Goal: Information Seeking & Learning: Learn about a topic

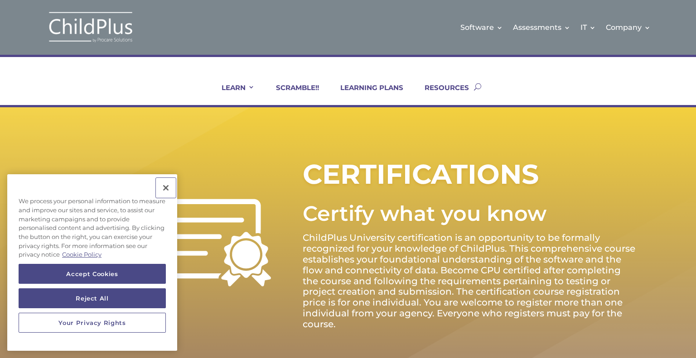
click at [168, 187] on button "Close" at bounding box center [166, 188] width 20 height 20
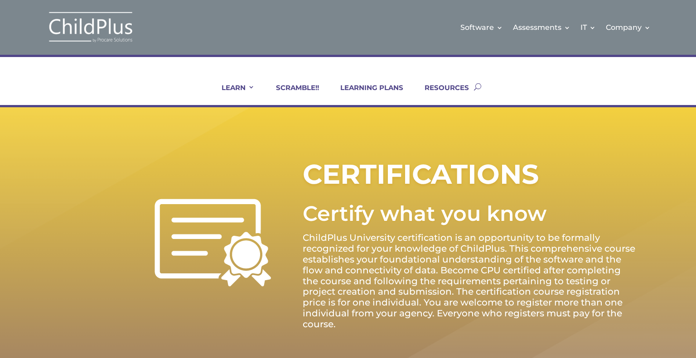
click at [380, 81] on ul "LEARN IN-PERSON Consulting On-site Events Summit Scramble!! ONLINE Courses Cert…" at bounding box center [339, 86] width 269 height 37
click at [387, 90] on link "LEARNING PLANS" at bounding box center [366, 94] width 74 height 22
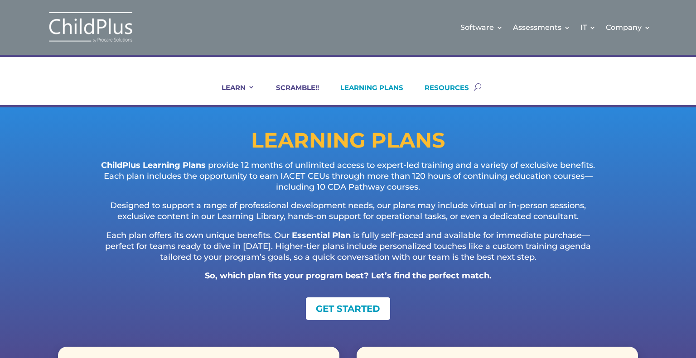
click at [452, 84] on link "RESOURCES" at bounding box center [441, 94] width 56 height 22
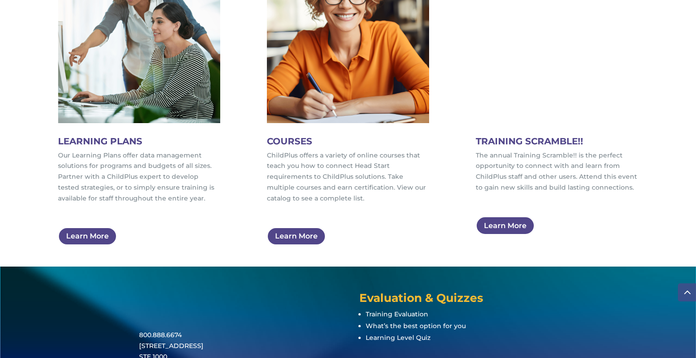
scroll to position [604, 0]
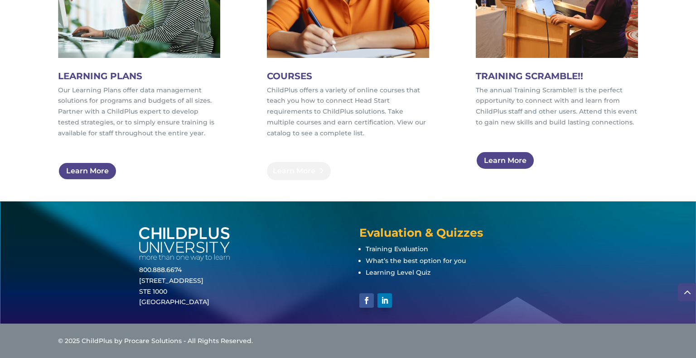
click at [304, 169] on link "Learn More" at bounding box center [299, 171] width 64 height 19
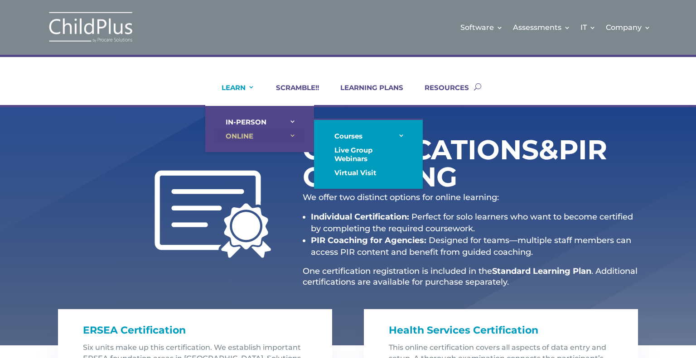
click at [291, 133] on link "ONLINE" at bounding box center [259, 136] width 91 height 14
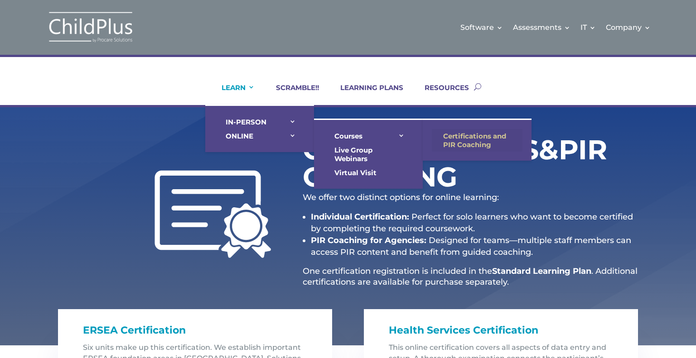
click at [457, 139] on link "Certifications and PIR Coaching" at bounding box center [477, 140] width 91 height 23
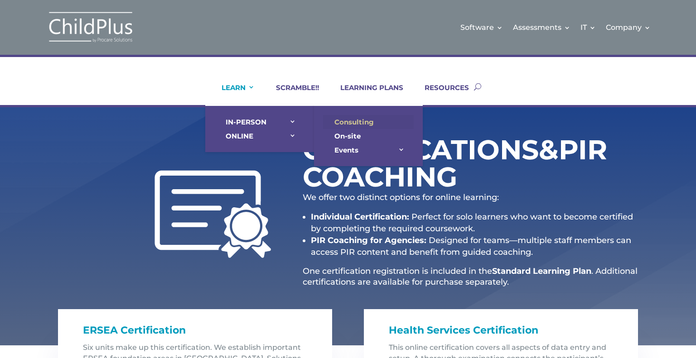
click at [366, 121] on link "Consulting" at bounding box center [368, 122] width 91 height 14
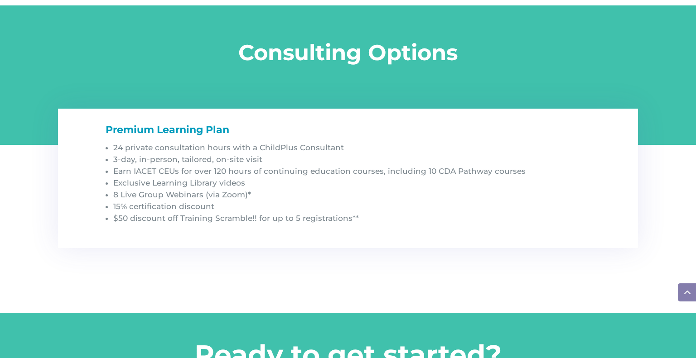
scroll to position [899, 0]
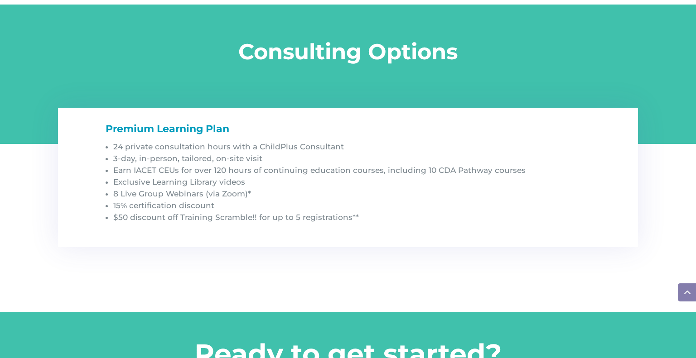
click at [367, 252] on div "Premium Learning Plan 24 private consultation hours with a ChildPlus Consultant…" at bounding box center [348, 224] width 580 height 161
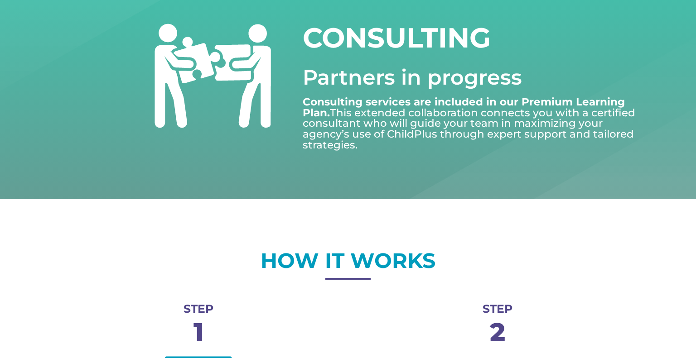
scroll to position [0, 0]
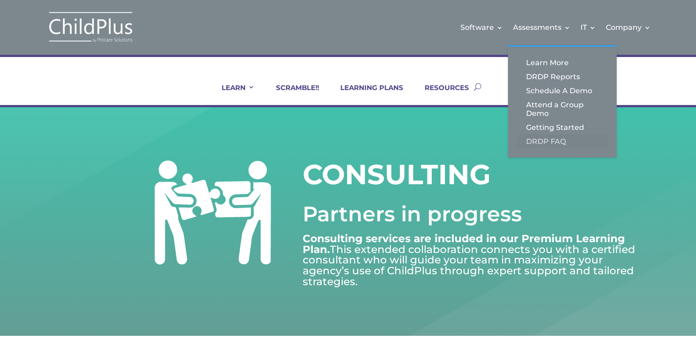
click at [542, 141] on link "DRDP FAQ" at bounding box center [562, 142] width 91 height 14
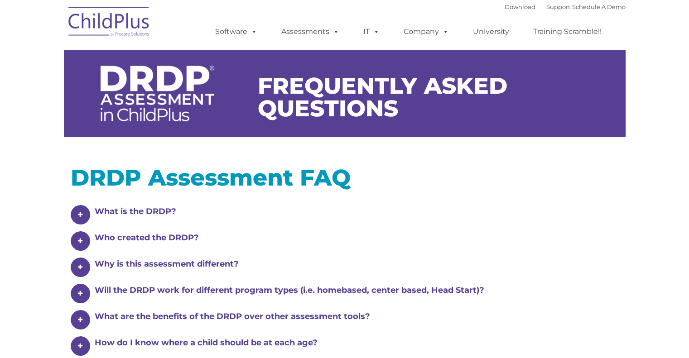
type input ""
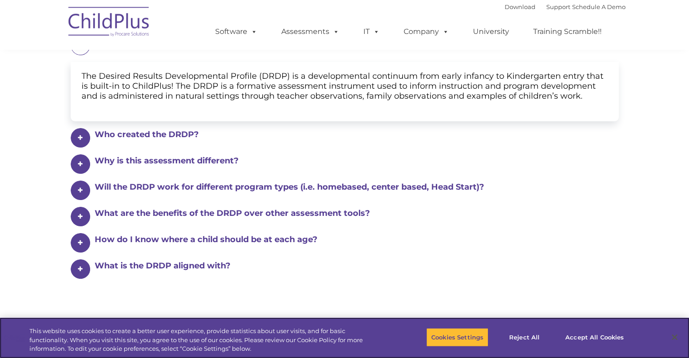
scroll to position [169, 0]
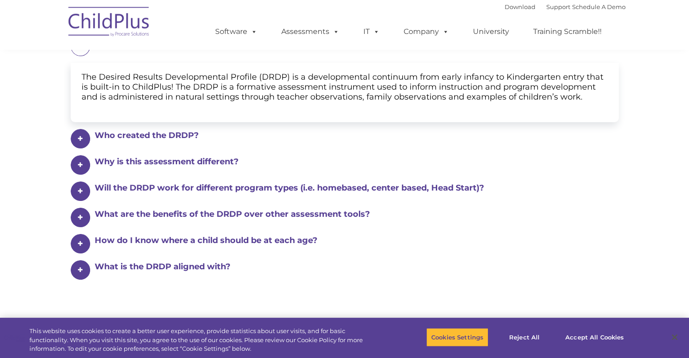
click at [297, 142] on h4 "Will the DRDP work for different program types (i.e. homebased, center based, H…" at bounding box center [350, 135] width 511 height 13
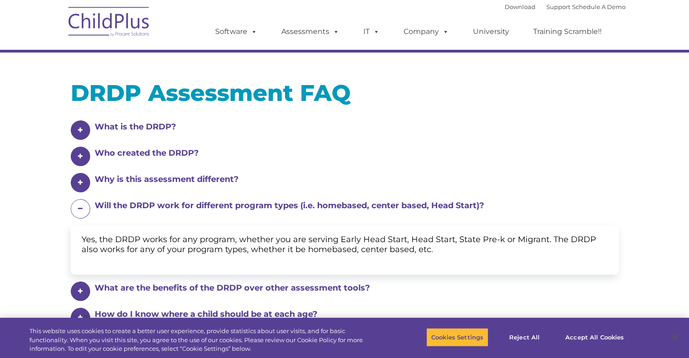
scroll to position [84, 0]
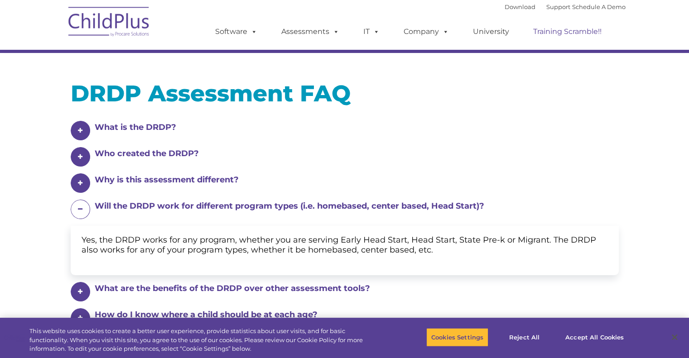
click at [572, 33] on link "Training Scramble!!" at bounding box center [567, 32] width 87 height 18
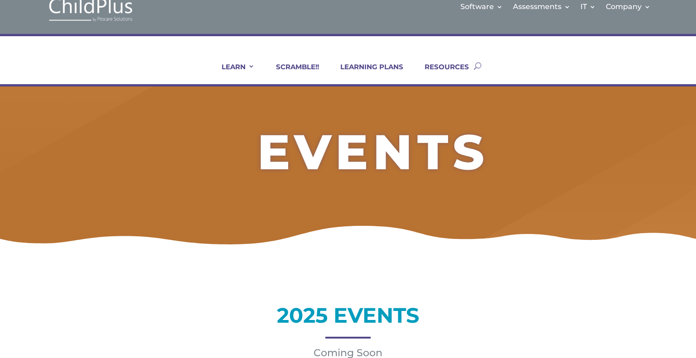
scroll to position [18, 0]
